Goal: Task Accomplishment & Management: Manage account settings

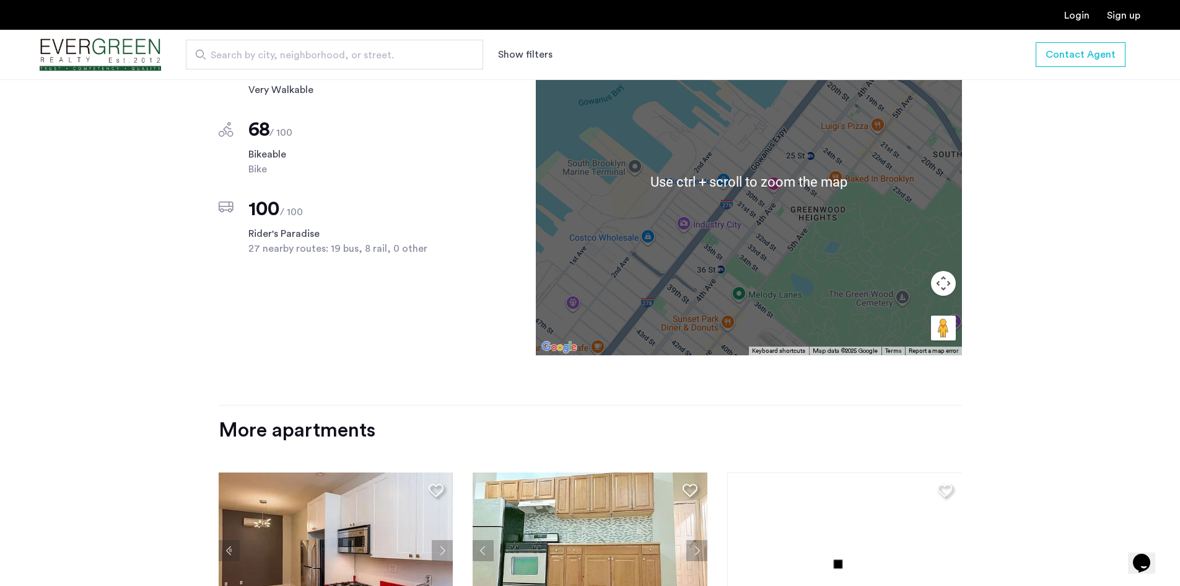
scroll to position [991, 0]
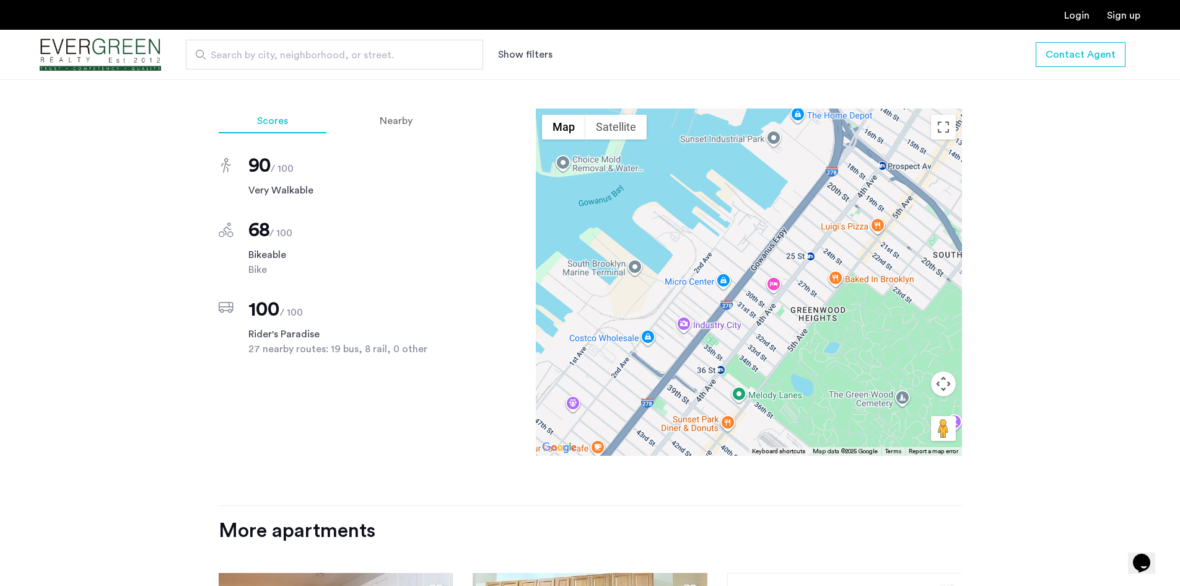
click at [1083, 17] on link "Login" at bounding box center [1077, 16] width 25 height 10
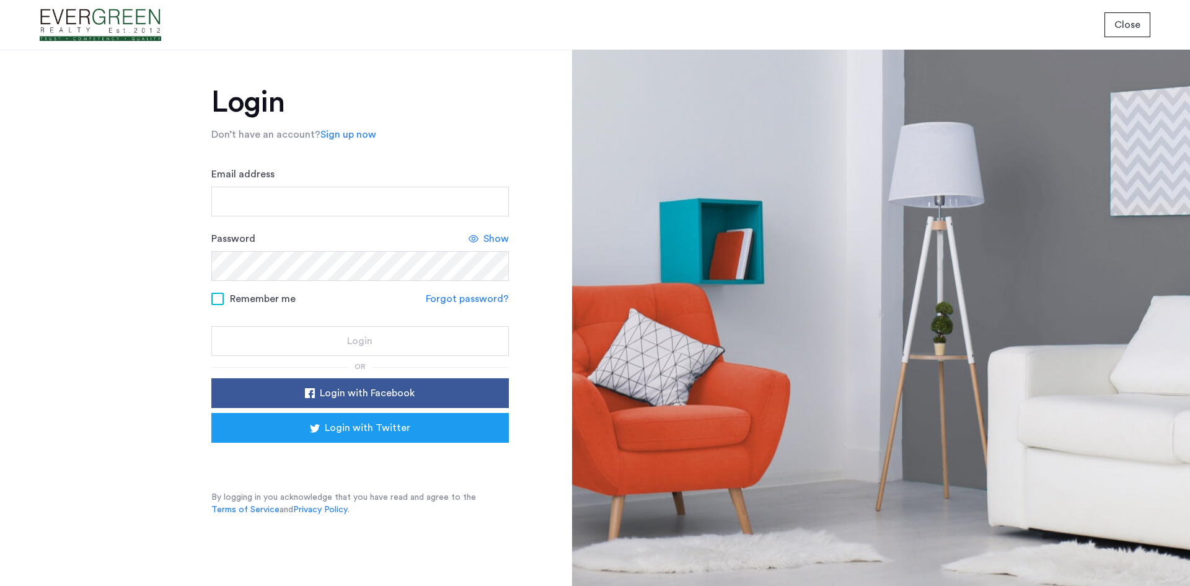
click at [348, 182] on div "Email address" at bounding box center [359, 192] width 297 height 50
click at [345, 188] on input "Email address" at bounding box center [359, 202] width 297 height 30
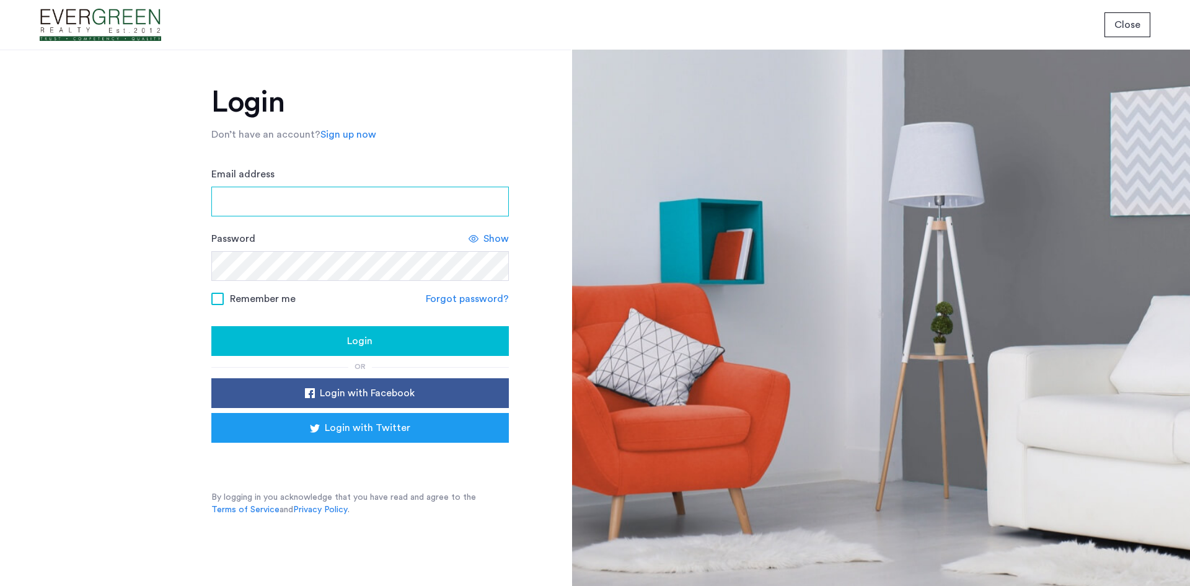
type input "**********"
click at [369, 344] on span "Login" at bounding box center [359, 340] width 25 height 15
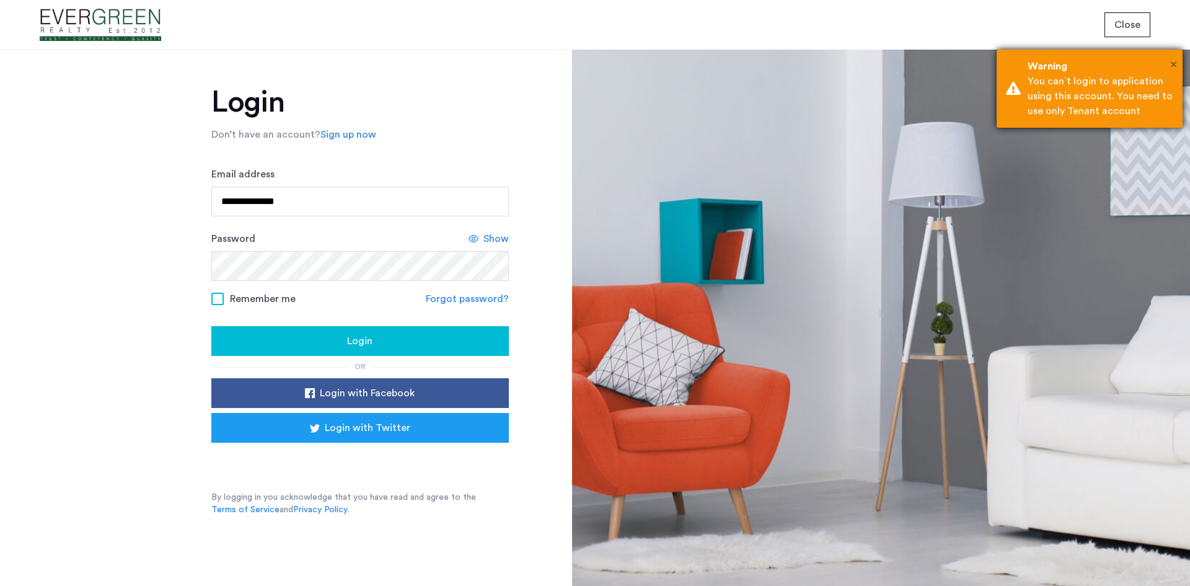
click at [1172, 59] on span "×" at bounding box center [1173, 64] width 7 height 12
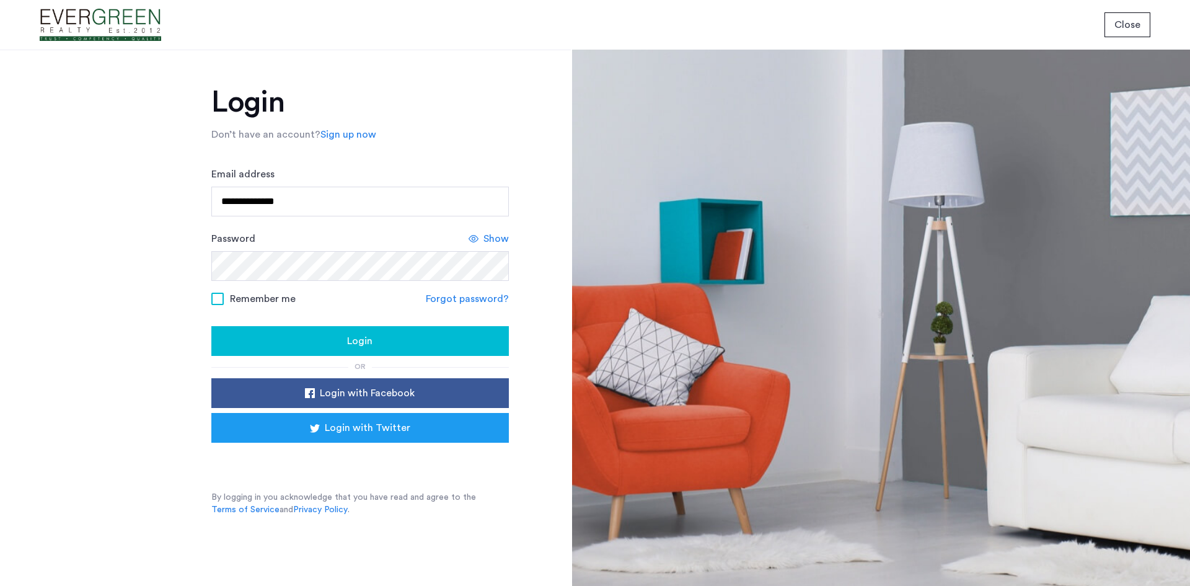
click at [95, 21] on img at bounding box center [100, 25] width 121 height 46
